Goal: Consume media (video, audio): Consume media (video, audio)

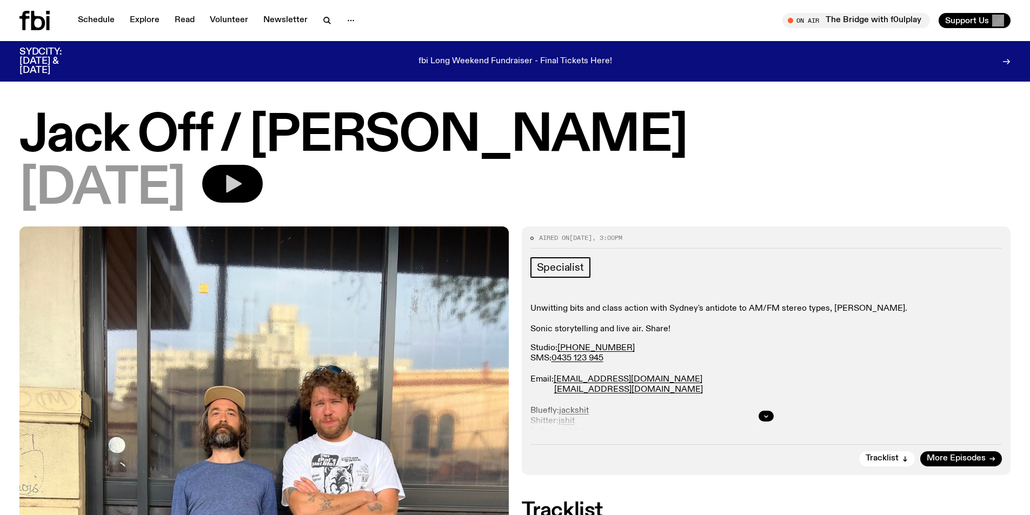
click at [242, 183] on icon "button" at bounding box center [234, 184] width 16 height 18
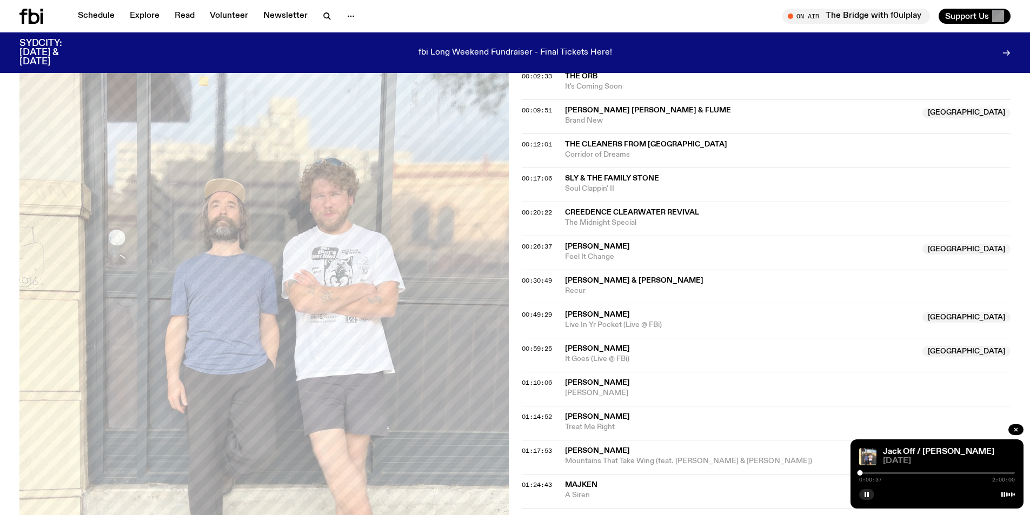
scroll to position [426, 0]
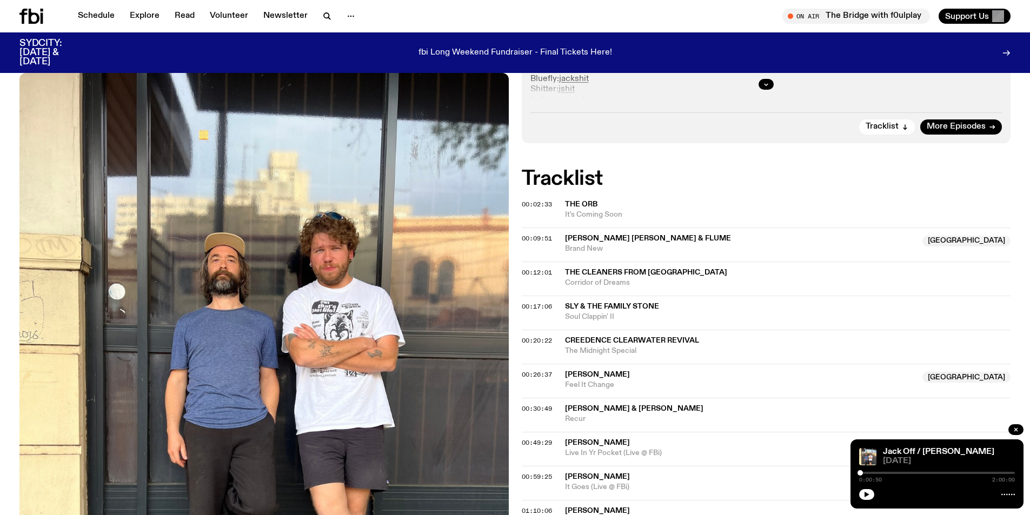
scroll to position [427, 0]
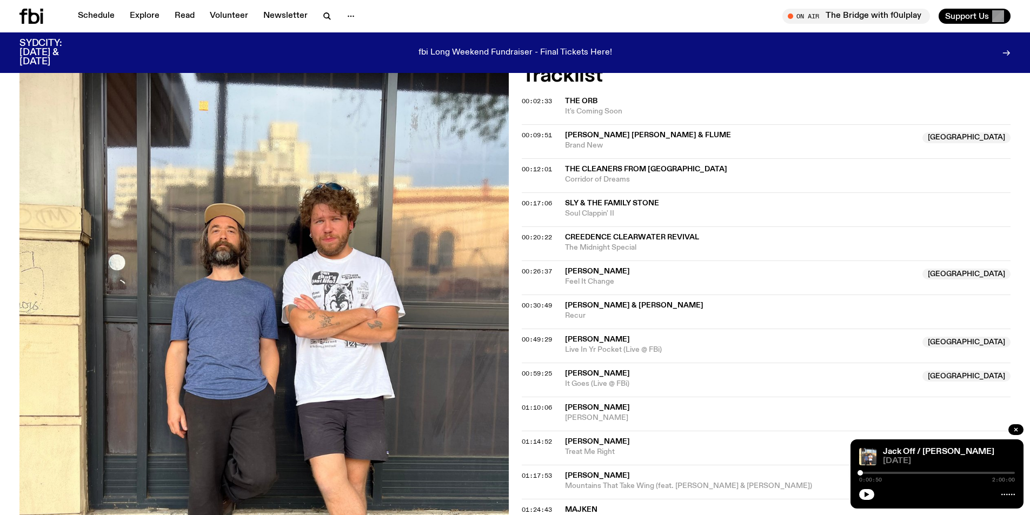
click at [604, 374] on span "[PERSON_NAME]" at bounding box center [597, 374] width 65 height 8
click at [605, 370] on span "[PERSON_NAME]" at bounding box center [597, 374] width 65 height 8
click at [871, 494] on button "button" at bounding box center [866, 494] width 15 height 11
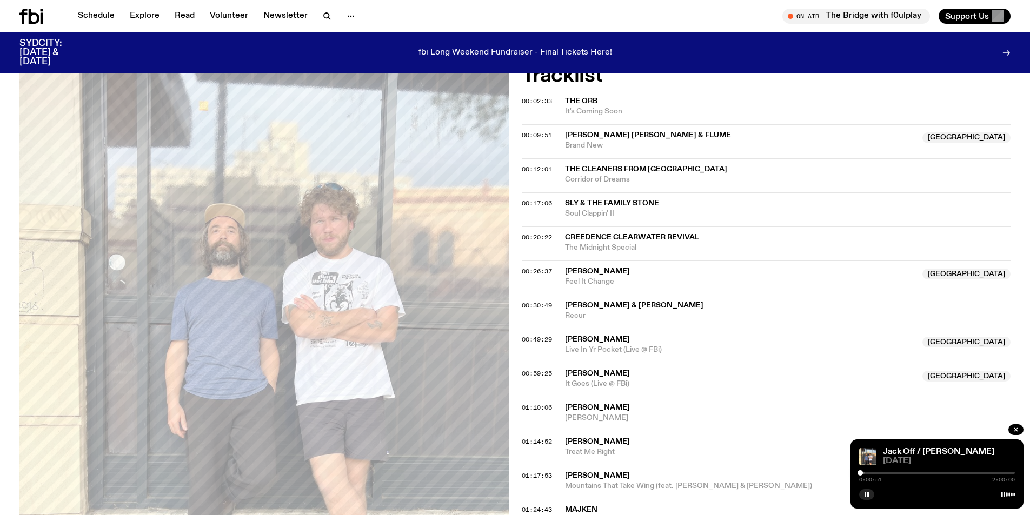
click at [890, 473] on div at bounding box center [937, 473] width 156 height 2
click at [920, 473] on div at bounding box center [937, 473] width 156 height 2
click at [907, 472] on div at bounding box center [843, 473] width 156 height 2
click at [899, 473] on div at bounding box center [829, 473] width 156 height 2
click at [904, 473] on div at bounding box center [937, 473] width 156 height 2
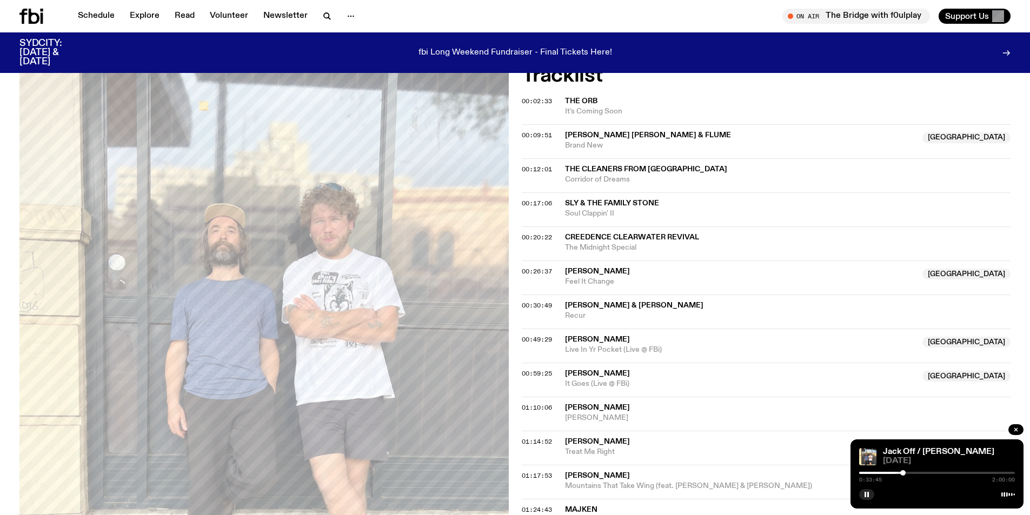
click at [903, 473] on div at bounding box center [902, 473] width 5 height 5
click at [905, 472] on div at bounding box center [905, 473] width 5 height 5
drag, startPoint x: 869, startPoint y: 491, endPoint x: 875, endPoint y: 492, distance: 6.0
click at [875, 492] on div at bounding box center [937, 493] width 156 height 13
click at [867, 496] on icon "button" at bounding box center [867, 495] width 6 height 6
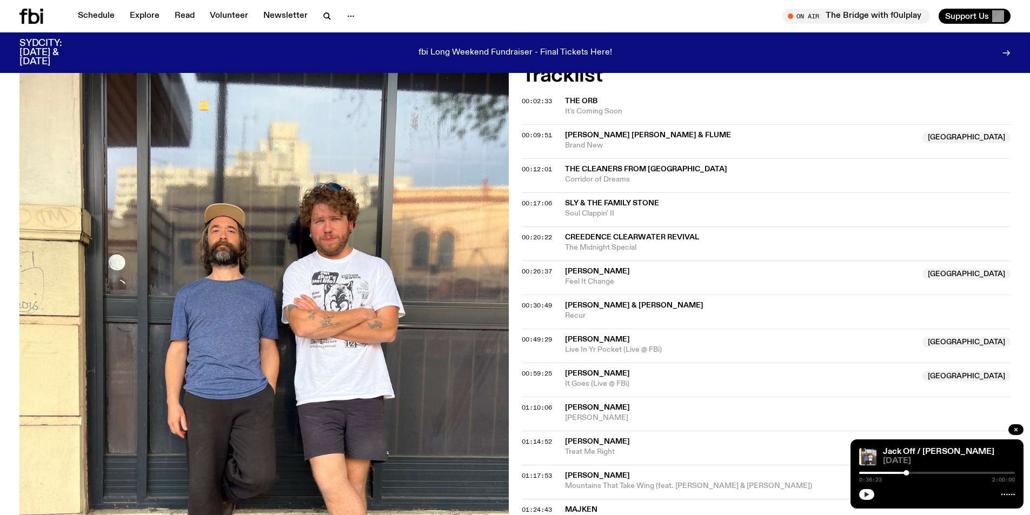
click at [869, 497] on icon "button" at bounding box center [867, 495] width 6 height 6
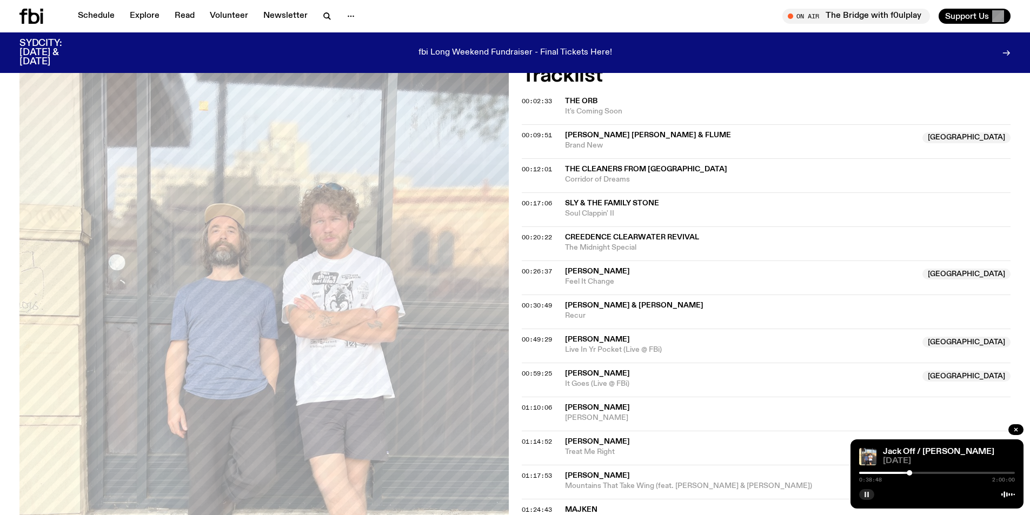
click at [859, 489] on button "button" at bounding box center [866, 494] width 15 height 11
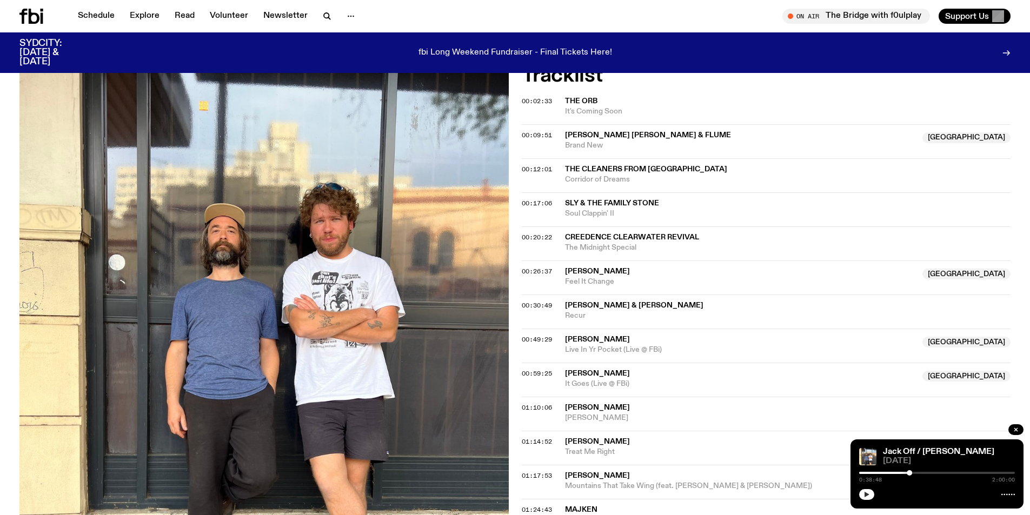
click at [859, 489] on button "button" at bounding box center [866, 494] width 15 height 11
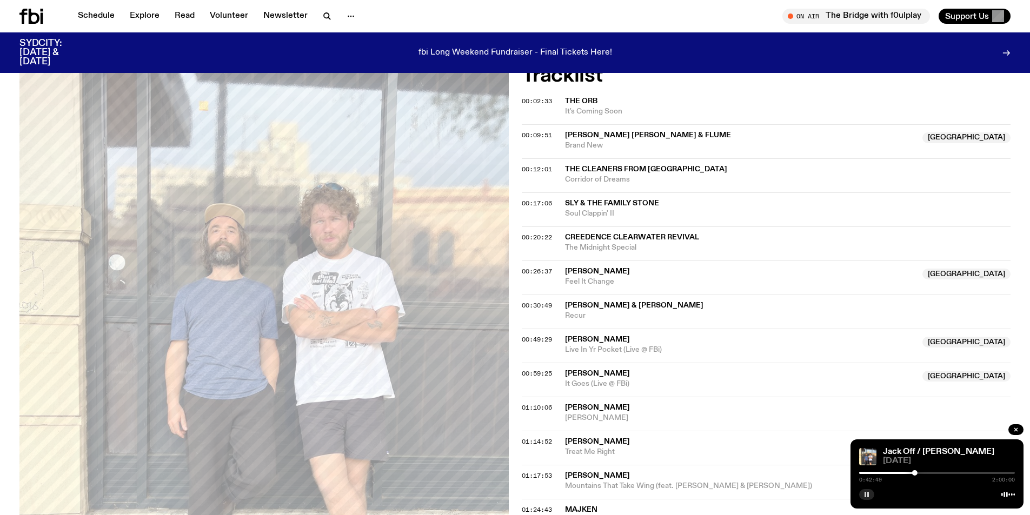
click at [919, 473] on div at bounding box center [937, 473] width 156 height 2
click at [924, 473] on div at bounding box center [937, 473] width 156 height 2
click at [921, 474] on div at bounding box center [920, 473] width 5 height 5
click at [930, 473] on div at bounding box center [937, 473] width 156 height 2
click at [927, 473] on div at bounding box center [852, 473] width 156 height 2
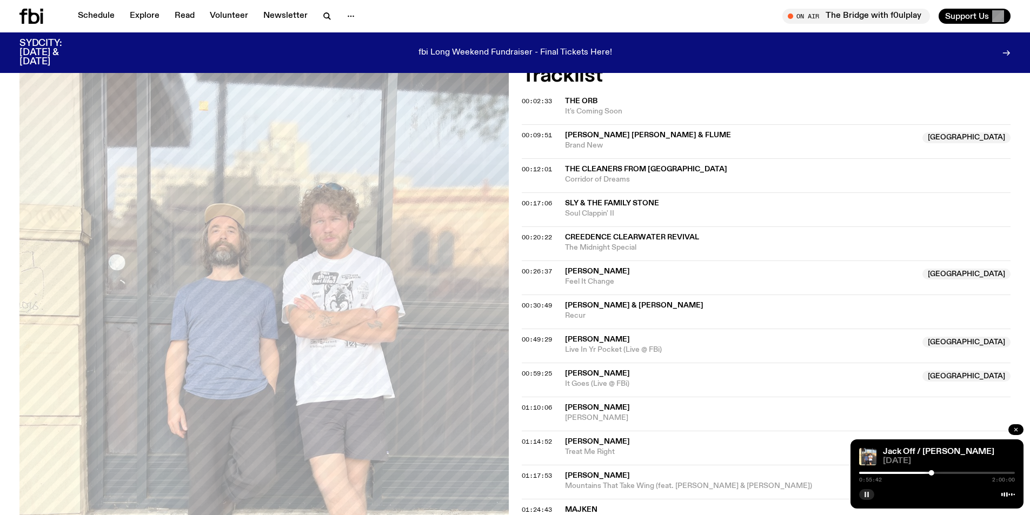
click at [1016, 429] on icon "button" at bounding box center [1016, 429] width 3 height 3
